Goal: Find specific page/section: Find specific page/section

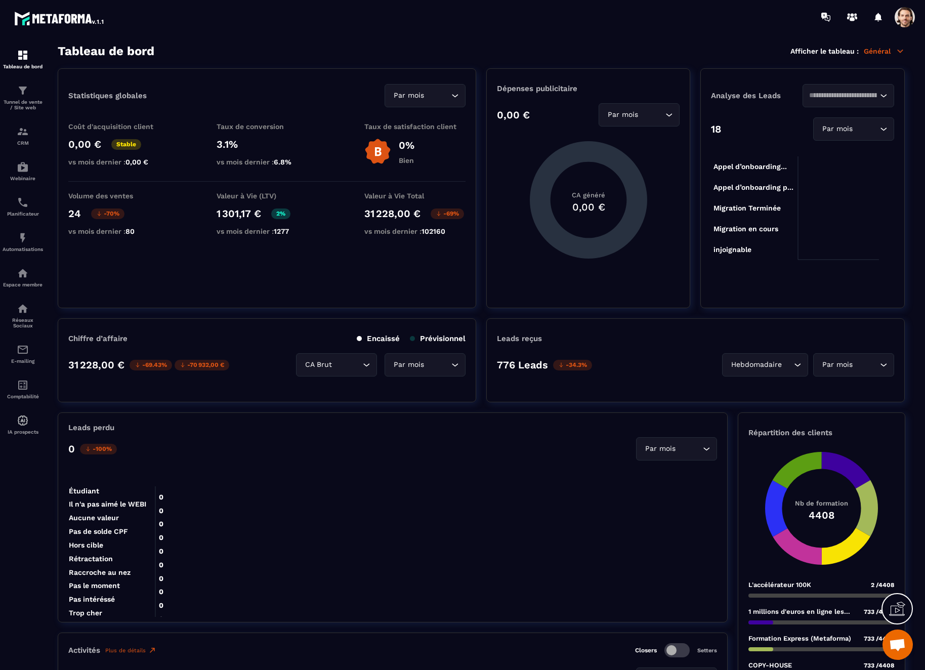
click at [349, 366] on input "Search for option" at bounding box center [347, 364] width 26 height 11
click at [335, 404] on p "CA Net" at bounding box center [337, 406] width 60 height 10
click at [357, 369] on input "Search for option" at bounding box center [345, 364] width 29 height 11
click at [346, 384] on p "CA Brut" at bounding box center [337, 386] width 60 height 10
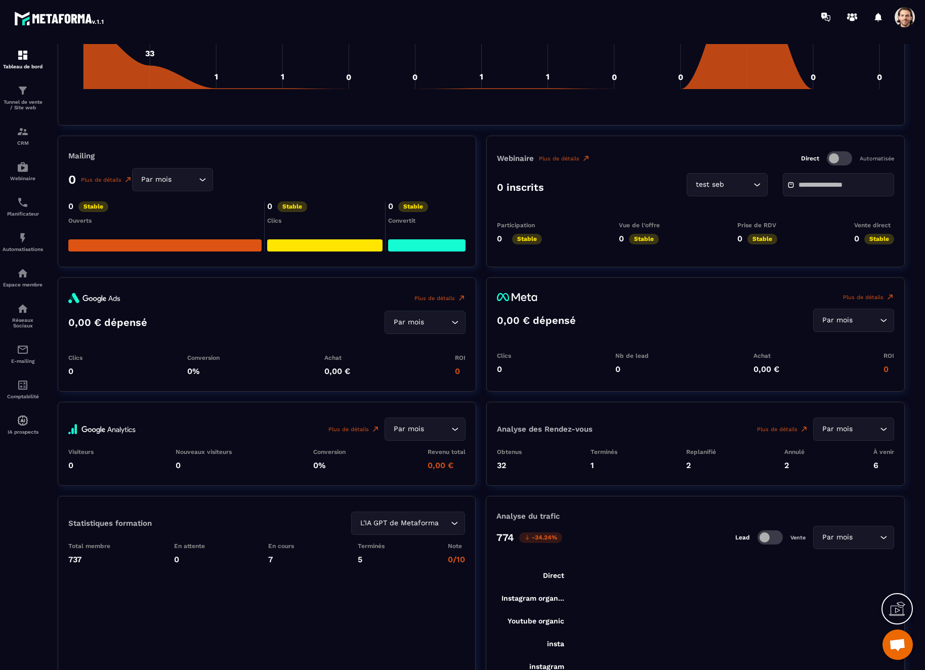
scroll to position [1118, 0]
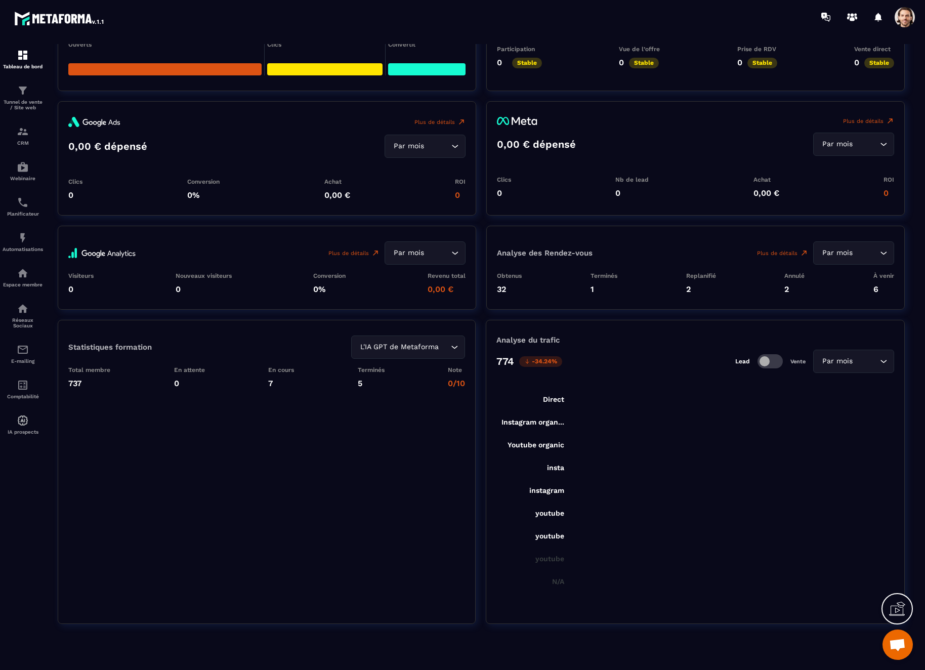
click at [429, 251] on input "Search for option" at bounding box center [437, 252] width 23 height 11
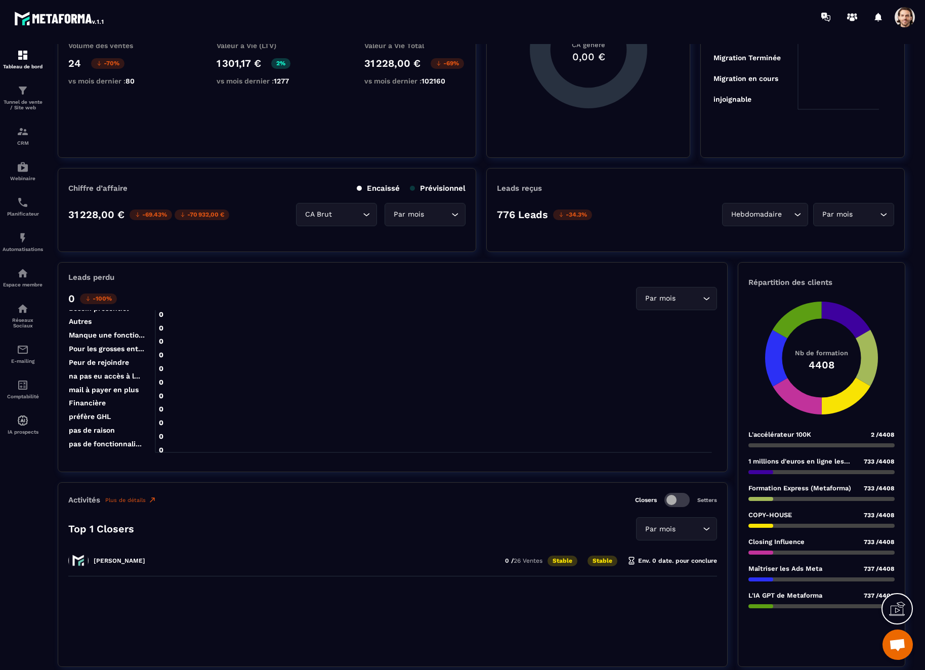
scroll to position [135, 0]
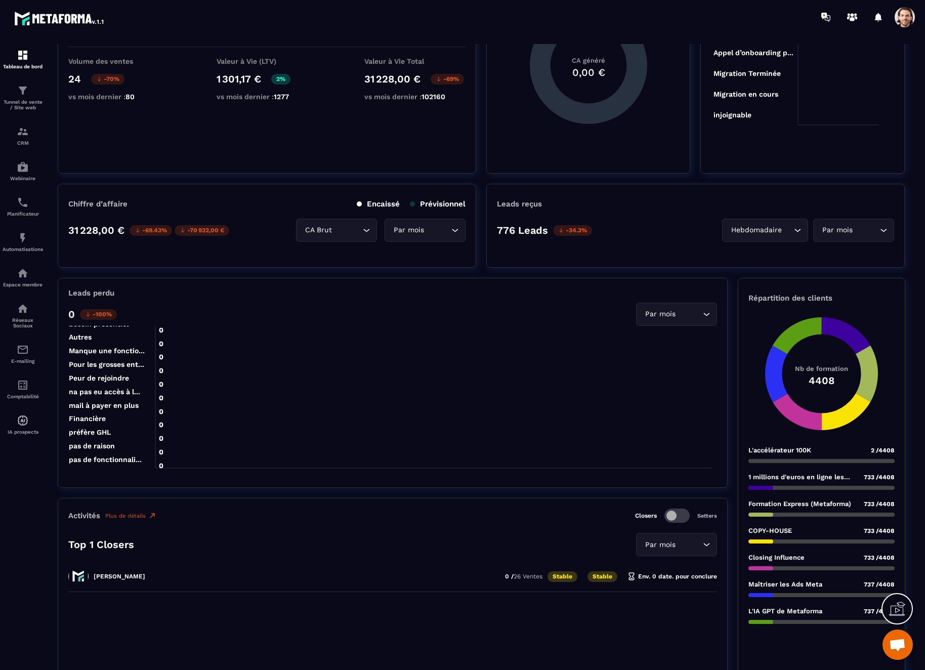
click at [362, 225] on icon "Search for option" at bounding box center [366, 230] width 10 height 10
click at [409, 235] on div "Par mois Loading..." at bounding box center [425, 230] width 81 height 23
click at [410, 274] on p "Année" at bounding box center [425, 272] width 60 height 10
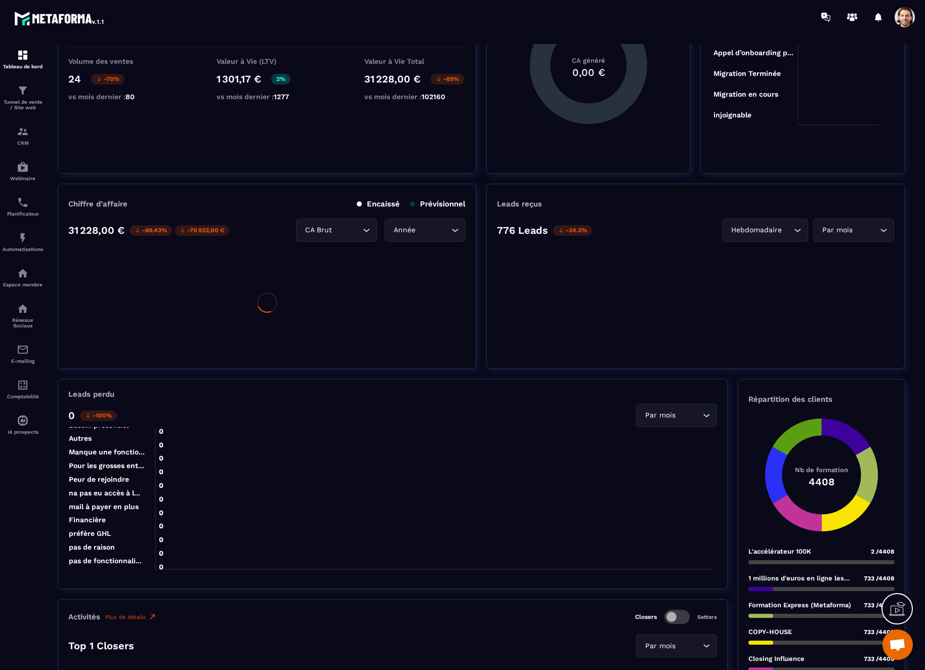
click at [436, 287] on div at bounding box center [266, 302] width 397 height 101
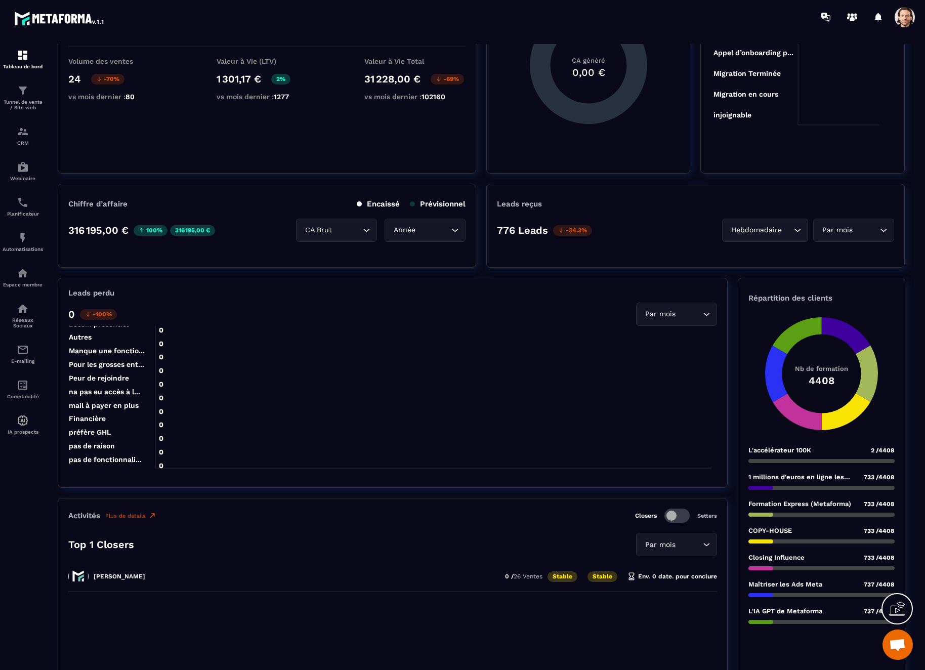
scroll to position [0, 0]
